Goal: Task Accomplishment & Management: Use online tool/utility

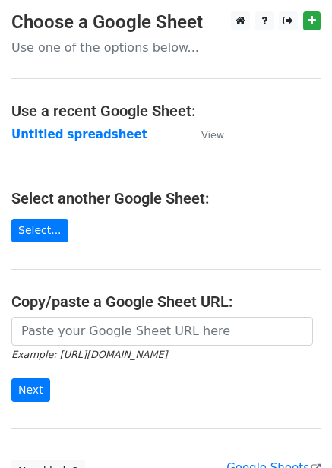
click at [95, 126] on td "Untitled spreadsheet" at bounding box center [98, 134] width 175 height 17
click at [95, 140] on strong "Untitled spreadsheet" at bounding box center [79, 135] width 136 height 14
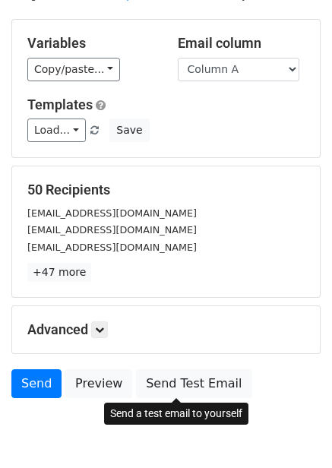
scroll to position [122, 0]
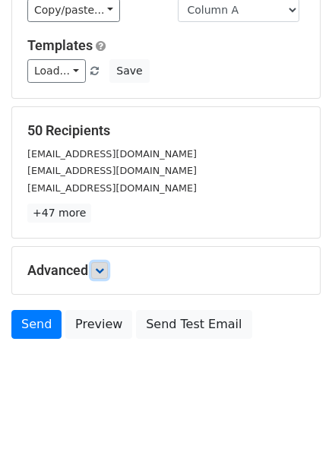
click at [99, 269] on icon at bounding box center [99, 270] width 9 height 9
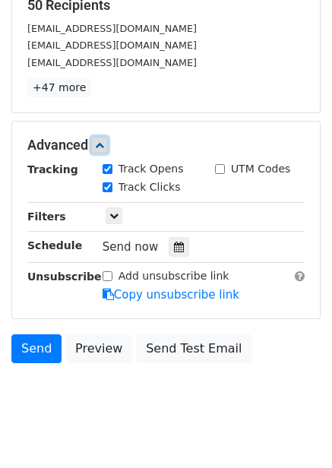
scroll to position [251, 0]
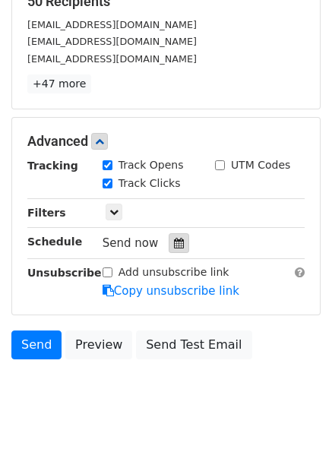
click at [174, 248] on icon at bounding box center [179, 243] width 10 height 11
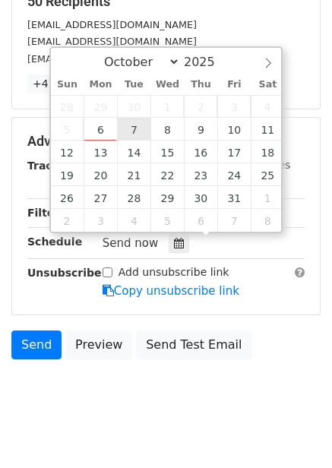
type input "2025-10-07 12:00"
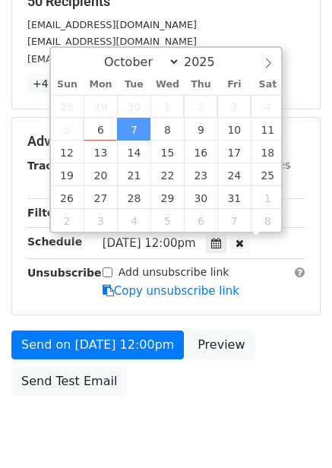
scroll to position [1, 0]
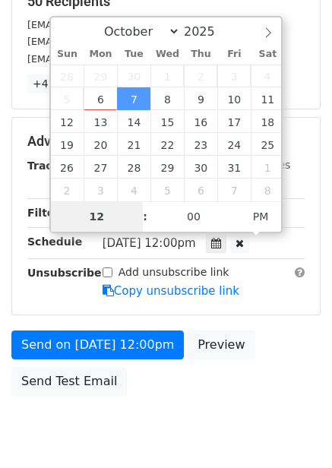
type input "1"
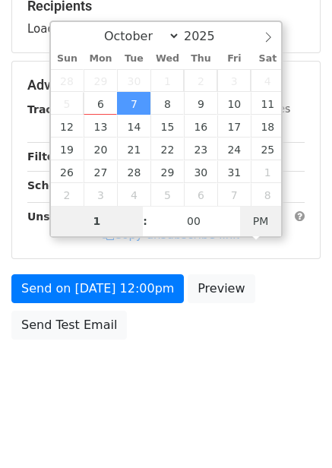
type input "2025-10-07 01:00"
type input "01"
click at [262, 216] on span "PM" at bounding box center [261, 221] width 42 height 30
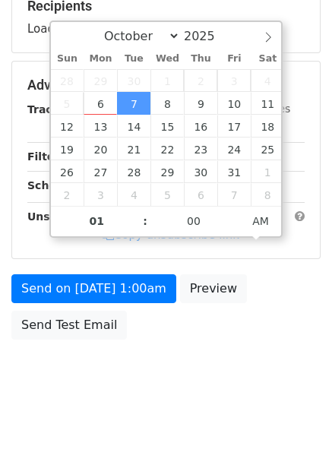
click at [282, 282] on div "Send on Oct 7 at 1:00am Preview Send Test Email" at bounding box center [166, 310] width 332 height 73
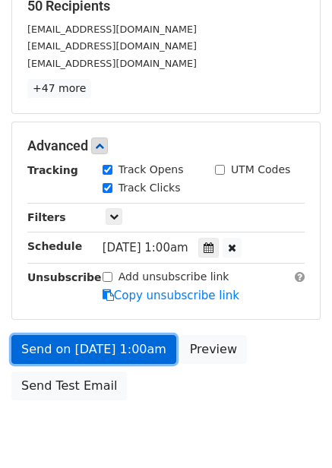
click at [112, 349] on link "Send on Oct 7 at 1:00am" at bounding box center [93, 349] width 165 height 29
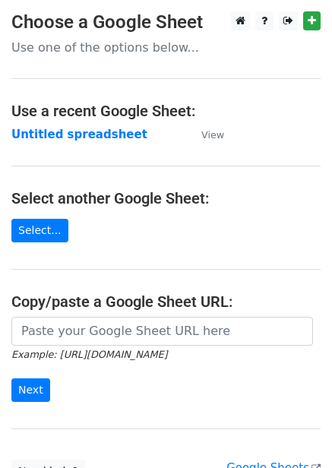
click at [103, 140] on strong "Untitled spreadsheet" at bounding box center [79, 135] width 136 height 14
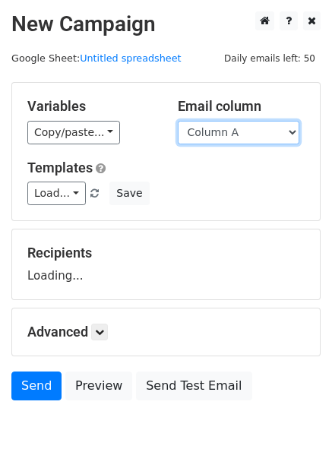
drag, startPoint x: 0, startPoint y: 0, endPoint x: 257, endPoint y: 132, distance: 289.4
click at [257, 132] on select "Column A Column B Column C Column D Column E Column F" at bounding box center [238, 133] width 121 height 24
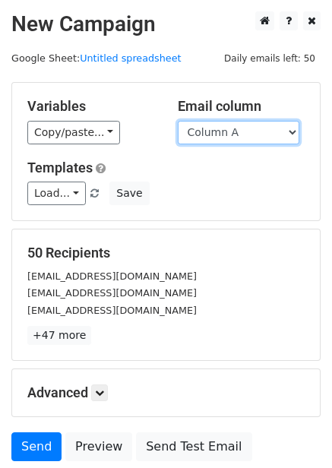
click at [257, 132] on select "Column A Column B Column C Column D Column E Column F" at bounding box center [238, 133] width 121 height 24
select select "Column B"
click at [178, 121] on select "Column A Column B Column C Column D Column E Column F" at bounding box center [238, 133] width 121 height 24
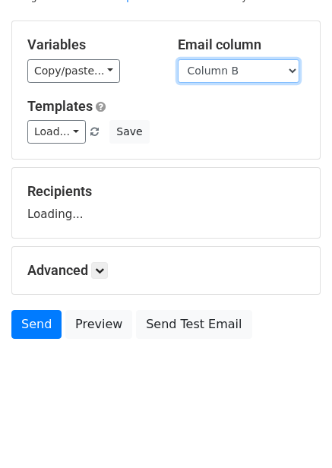
scroll to position [62, 0]
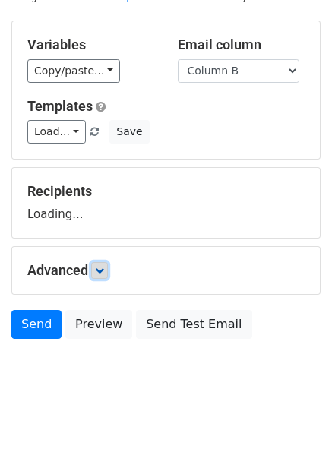
click at [104, 273] on icon at bounding box center [99, 270] width 9 height 9
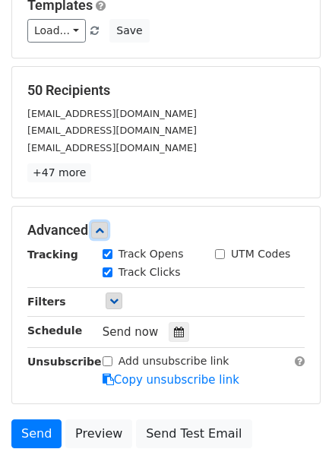
scroll to position [271, 0]
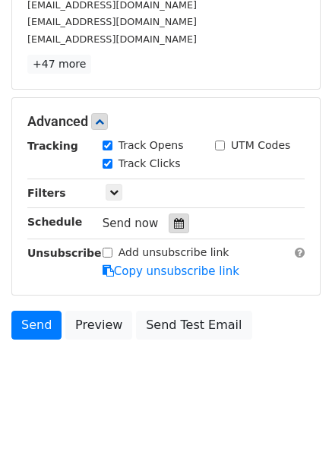
click at [169, 229] on div at bounding box center [179, 223] width 21 height 20
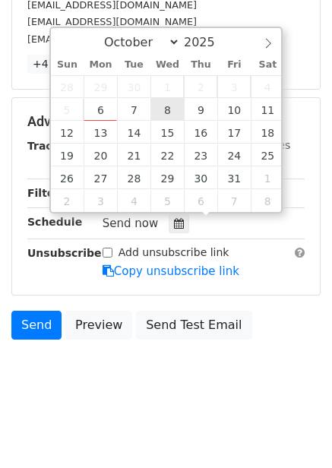
type input "2025-10-08 12:00"
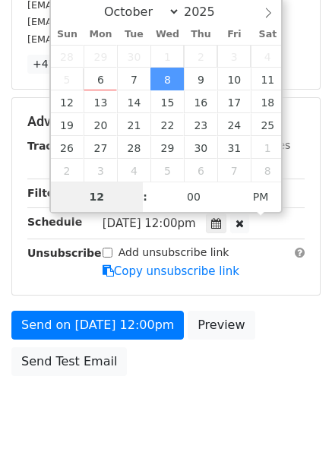
type input "2"
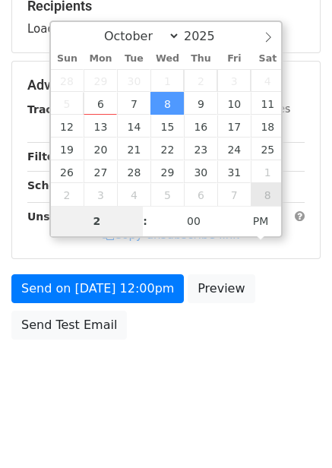
type input "2025-11-08 14:00"
select select "10"
type input "02"
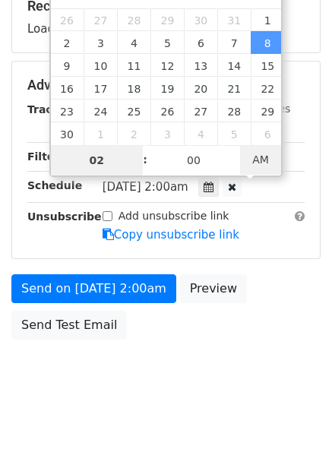
click at [263, 159] on span "AM" at bounding box center [261, 159] width 42 height 30
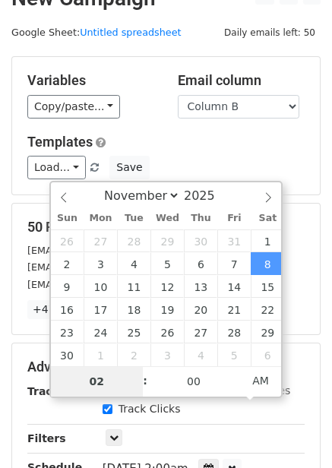
scroll to position [0, 0]
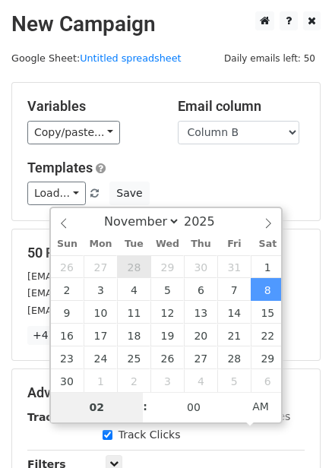
type input "2025-10-28 02:00"
select select "9"
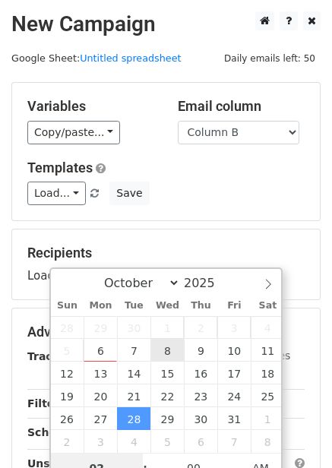
type input "2025-10-08 02:00"
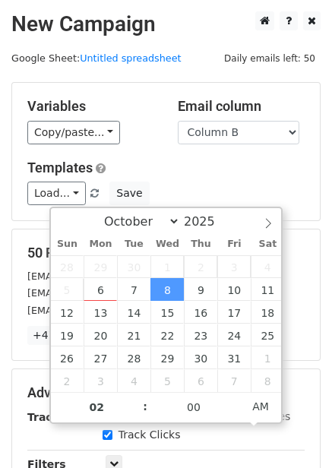
click at [308, 166] on div "Templates Load... No templates saved Save" at bounding box center [166, 182] width 300 height 46
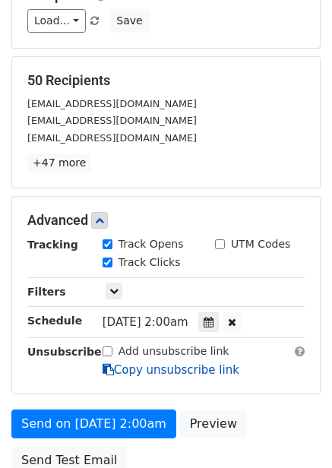
scroll to position [308, 0]
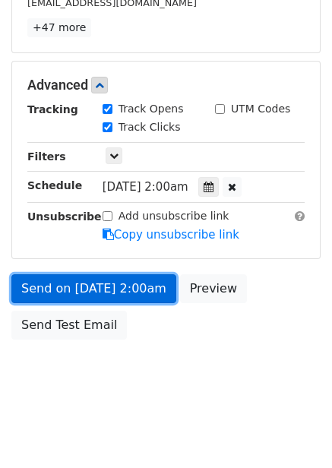
click at [125, 294] on link "Send on Oct 8 at 2:00am" at bounding box center [93, 288] width 165 height 29
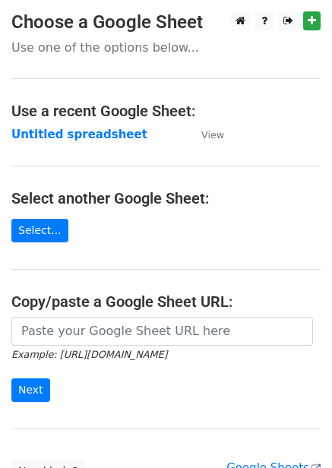
click at [112, 133] on strong "Untitled spreadsheet" at bounding box center [79, 135] width 136 height 14
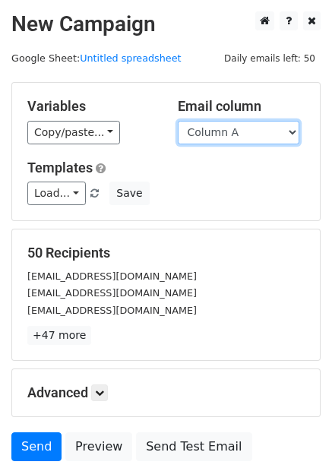
drag, startPoint x: 288, startPoint y: 122, endPoint x: 276, endPoint y: 135, distance: 17.7
click at [288, 122] on select "Column A Column B Column C Column D Column E Column F" at bounding box center [238, 133] width 121 height 24
select select "Column C"
click at [178, 121] on select "Column A Column B Column C Column D Column E Column F" at bounding box center [238, 133] width 121 height 24
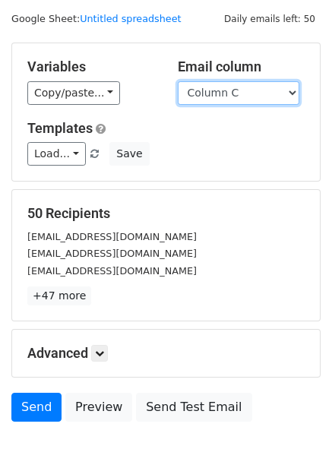
scroll to position [62, 0]
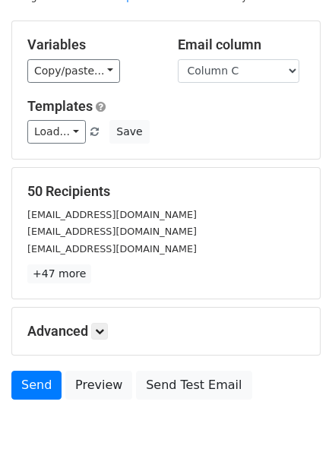
click at [92, 346] on div "Advanced Tracking Track Opens UTM Codes Track Clicks Filters Only include sprea…" at bounding box center [166, 331] width 308 height 47
click at [94, 339] on link at bounding box center [99, 331] width 17 height 17
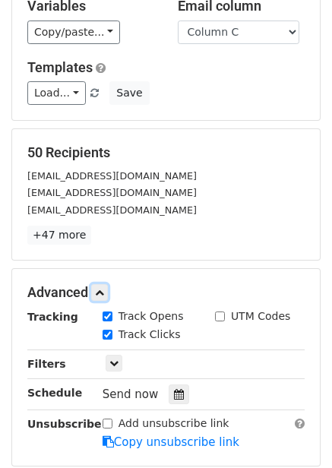
scroll to position [271, 0]
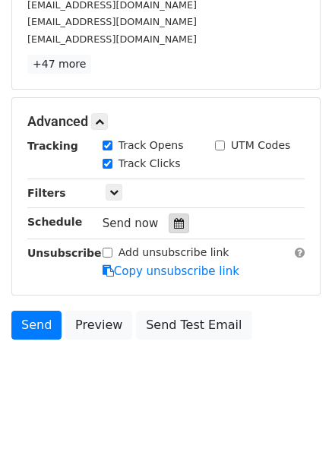
click at [178, 222] on div at bounding box center [179, 223] width 21 height 20
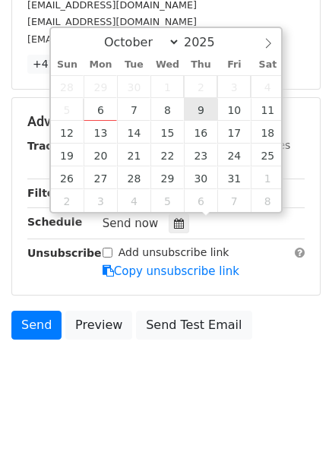
type input "2025-10-09 12:00"
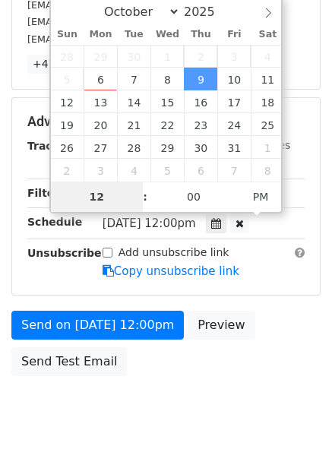
type input "3"
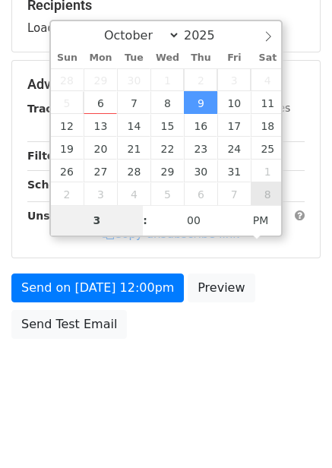
scroll to position [247, 0]
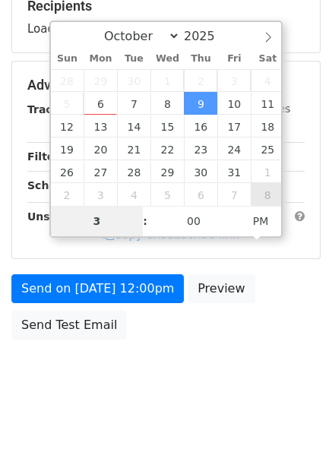
type input "2025-11-08 15:00"
select select "10"
type input "03"
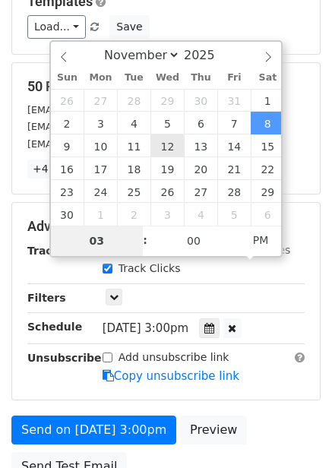
scroll to position [119, 0]
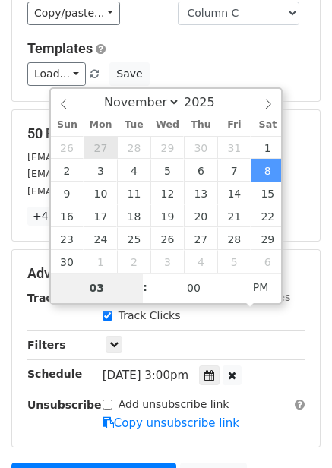
type input "2025-10-27 15:00"
select select "9"
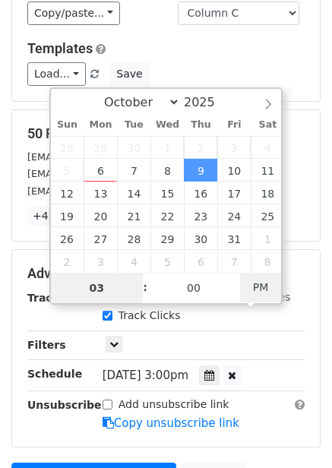
type input "2025-10-09 03:00"
click at [261, 286] on span "AM" at bounding box center [261, 287] width 42 height 30
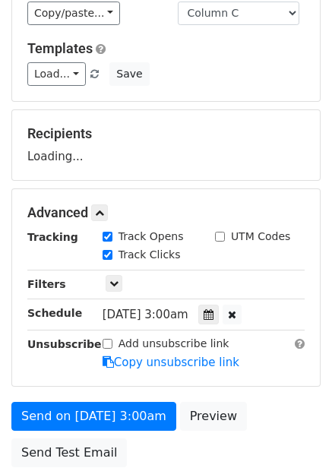
click at [273, 342] on div "Add unsubscribe link Copy unsubscribe link" at bounding box center [203, 353] width 225 height 35
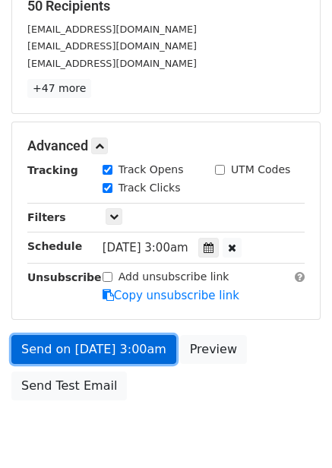
click at [134, 358] on link "Send on Oct 9 at 3:00am" at bounding box center [93, 349] width 165 height 29
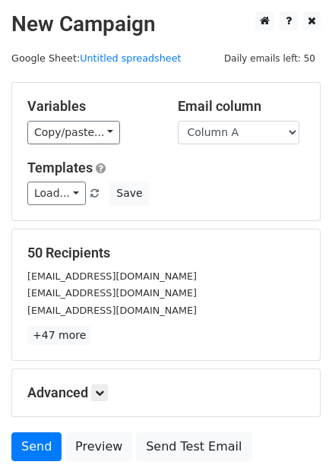
click at [248, 124] on select "Column A Column B Column C Column D Column E Column F" at bounding box center [238, 133] width 121 height 24
click at [251, 125] on select "Column A Column B Column C Column D Column E Column F" at bounding box center [238, 133] width 121 height 24
select select "Column D"
click at [178, 121] on select "Column A Column B Column C Column D Column E Column F" at bounding box center [238, 133] width 121 height 24
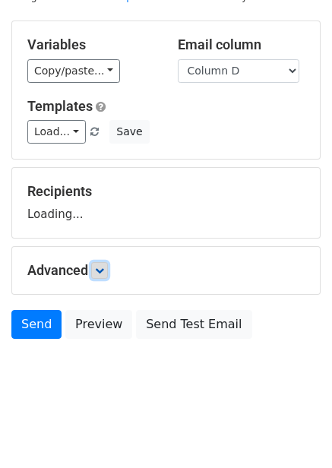
click at [100, 268] on icon at bounding box center [99, 270] width 9 height 9
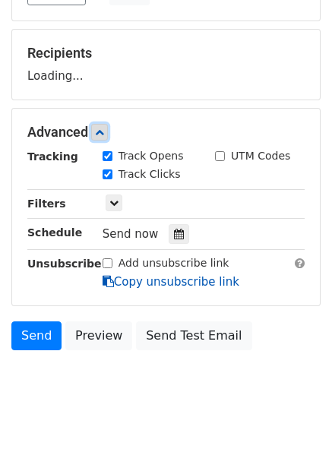
scroll to position [201, 0]
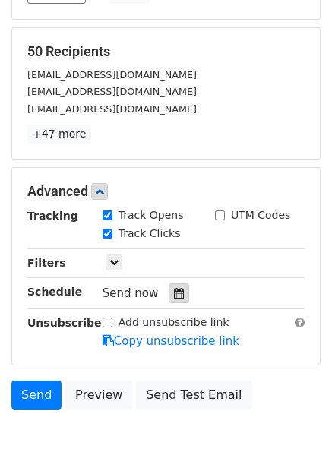
click at [179, 286] on div at bounding box center [179, 293] width 21 height 20
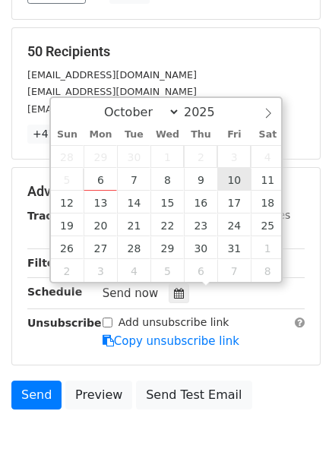
type input "2025-10-10 12:00"
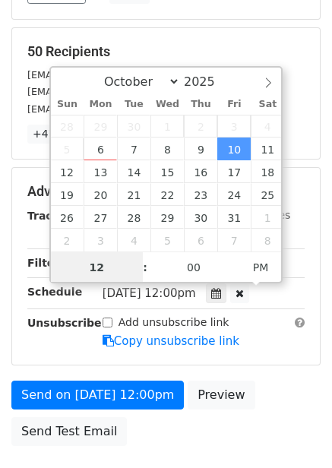
scroll to position [1, 0]
type input "4"
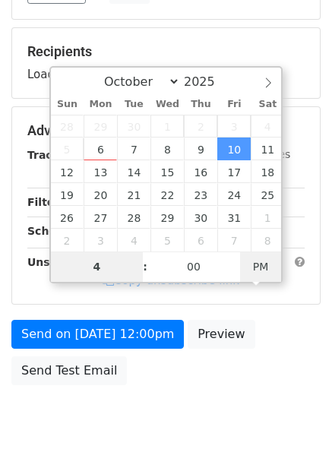
type input "2025-10-10 04:00"
type input "04"
click at [273, 264] on span "PM" at bounding box center [261, 266] width 42 height 30
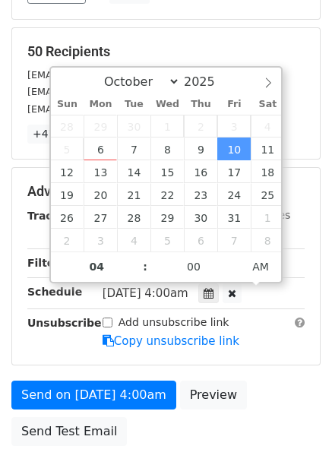
click at [274, 340] on div "Add unsubscribe link Copy unsubscribe link" at bounding box center [203, 331] width 225 height 35
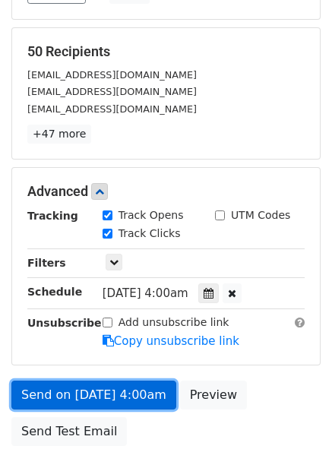
click at [137, 399] on link "Send on Oct 10 at 4:00am" at bounding box center [93, 394] width 165 height 29
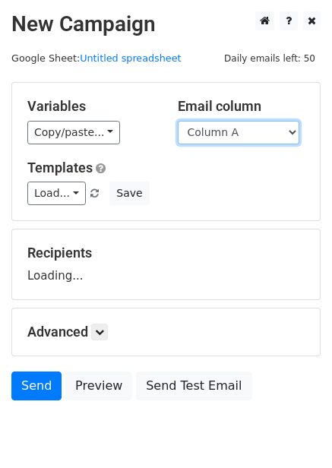
click at [213, 137] on select "Column A Column B Column C Column D Column E Column F" at bounding box center [238, 133] width 121 height 24
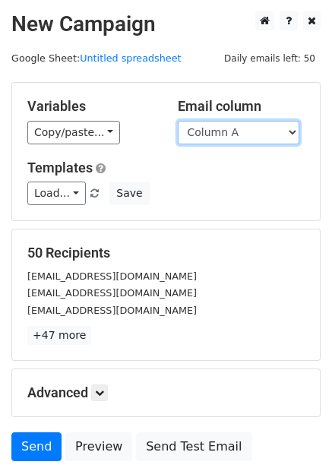
drag, startPoint x: 233, startPoint y: 127, endPoint x: 233, endPoint y: 140, distance: 12.9
click at [233, 127] on select "Column A Column B Column C Column D Column E Column F" at bounding box center [238, 133] width 121 height 24
select select "Column E"
click at [178, 121] on select "Column A Column B Column C Column D Column E Column F" at bounding box center [238, 133] width 121 height 24
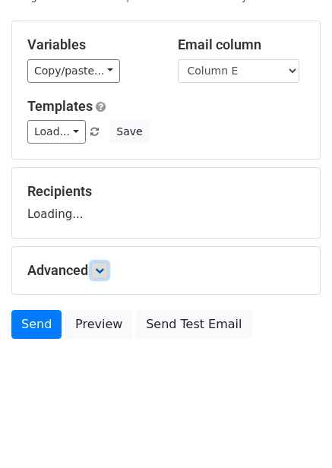
click at [96, 270] on link at bounding box center [99, 270] width 17 height 17
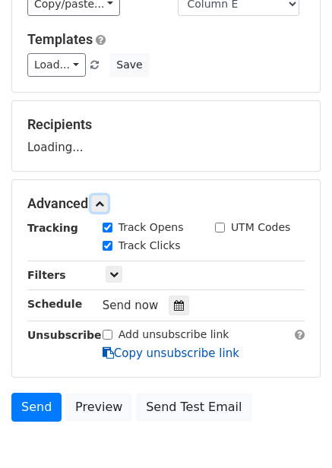
scroll to position [210, 0]
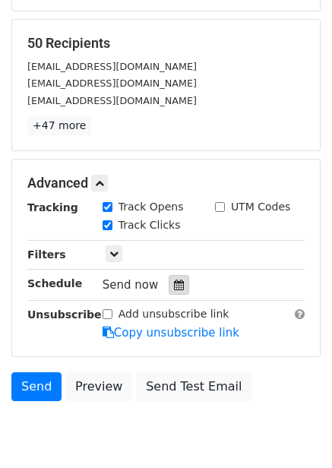
click at [173, 276] on div at bounding box center [179, 285] width 21 height 20
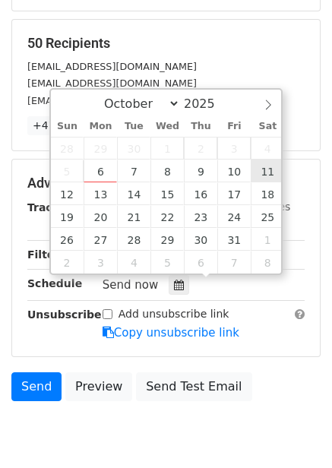
type input "2025-10-11 12:00"
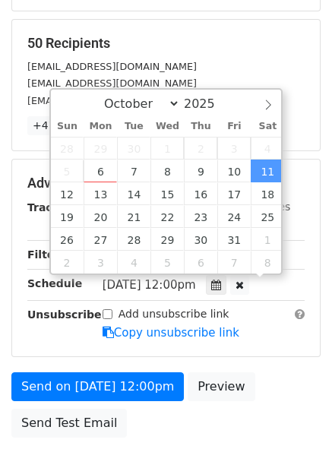
scroll to position [1, 0]
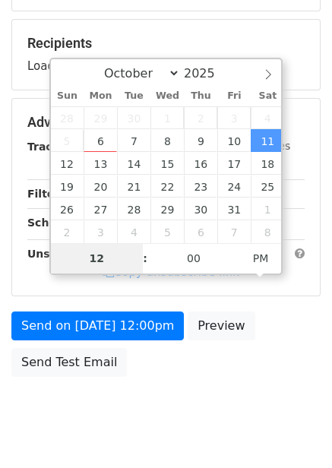
type input "5"
type input "2025-10-11 05:00"
type input "05"
click at [255, 265] on span "PM" at bounding box center [261, 258] width 42 height 30
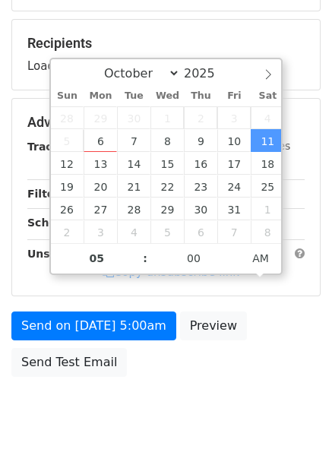
click at [262, 280] on div "Add unsubscribe link Copy unsubscribe link" at bounding box center [203, 262] width 225 height 35
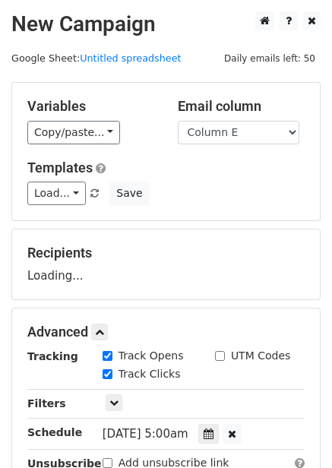
scroll to position [247, 0]
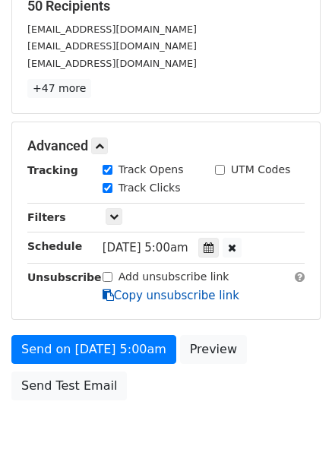
click at [147, 291] on link "Copy unsubscribe link" at bounding box center [171, 296] width 137 height 14
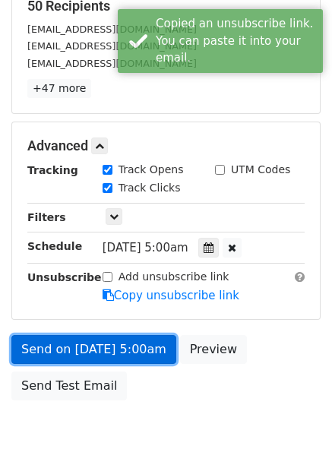
click at [138, 335] on link "Send on Oct 11 at 5:00am" at bounding box center [93, 349] width 165 height 29
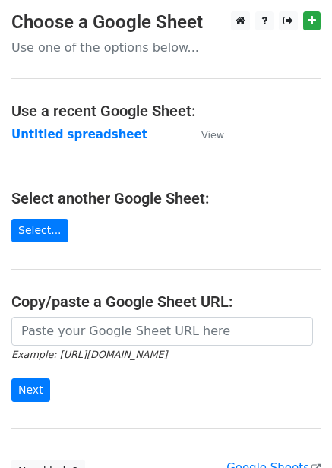
click at [96, 137] on strong "Untitled spreadsheet" at bounding box center [79, 135] width 136 height 14
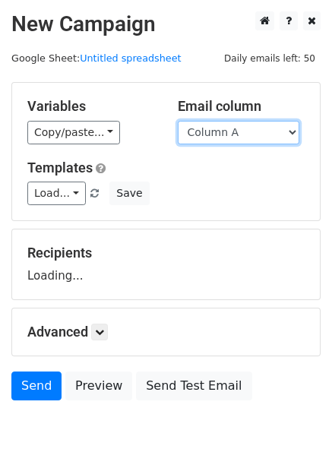
click at [226, 131] on select "Column A Column B Column C Column D Column E Column F" at bounding box center [238, 133] width 121 height 24
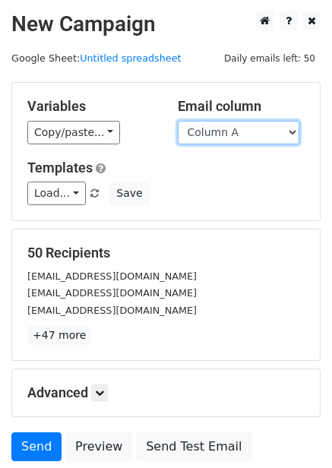
click at [243, 134] on select "Column A Column B Column C Column D Column E Column F" at bounding box center [238, 133] width 121 height 24
select select "Column F"
click at [178, 121] on select "Column A Column B Column C Column D Column E Column F" at bounding box center [238, 133] width 121 height 24
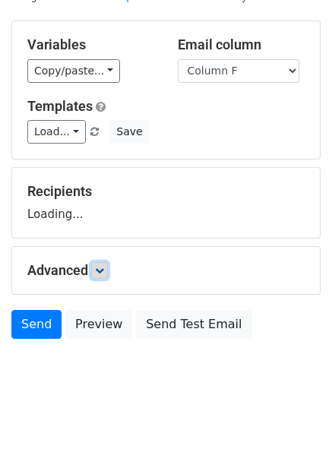
click at [104, 266] on icon at bounding box center [99, 270] width 9 height 9
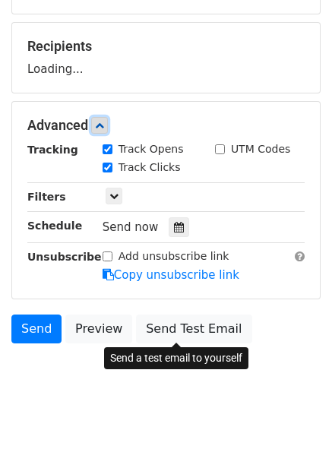
scroll to position [210, 0]
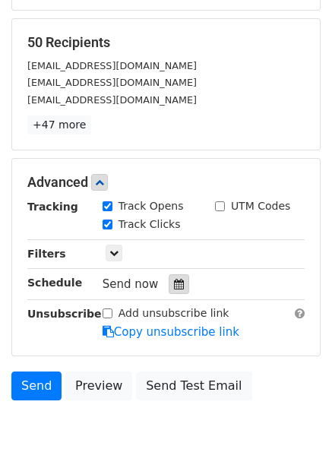
click at [169, 279] on div at bounding box center [179, 284] width 21 height 20
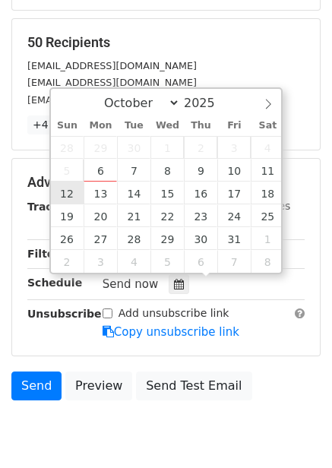
type input "[DATE] 12:00"
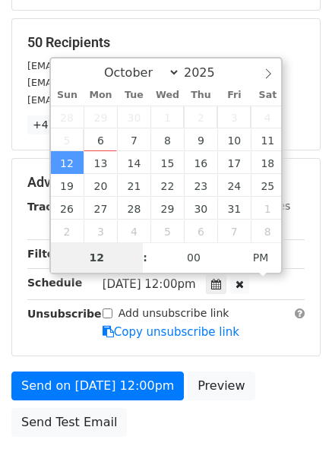
type input "6"
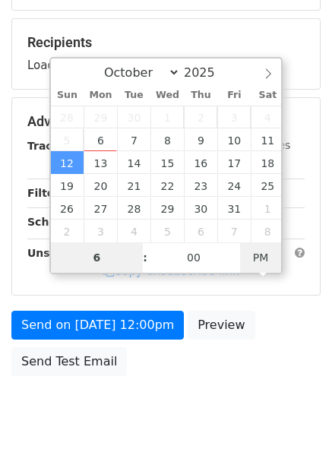
type input "[DATE] 06:00"
type input "06"
click at [253, 254] on span "PM" at bounding box center [261, 257] width 42 height 30
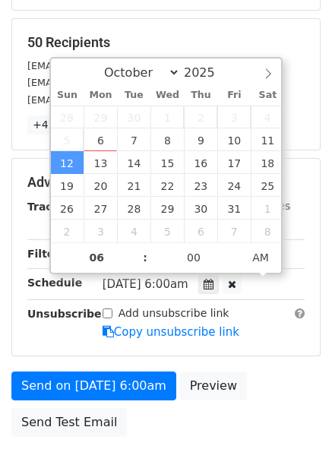
click at [249, 389] on div "Send on [DATE] 6:00am Preview Send Test Email" at bounding box center [166, 407] width 332 height 73
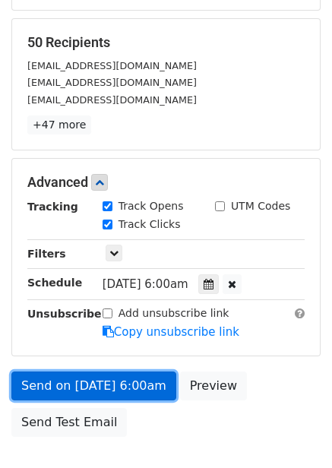
click at [158, 385] on link "Send on [DATE] 6:00am" at bounding box center [93, 385] width 165 height 29
